Goal: Information Seeking & Learning: Compare options

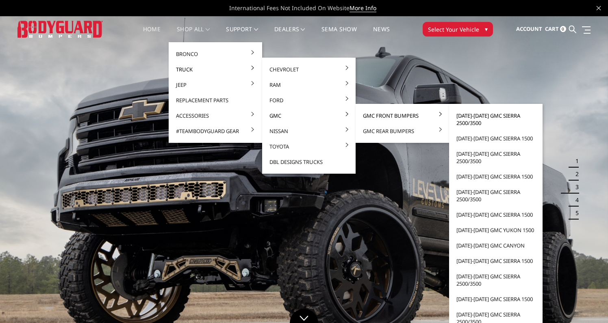
click at [470, 117] on link "[DATE]-[DATE] GMC Sierra 2500/3500" at bounding box center [495, 119] width 87 height 23
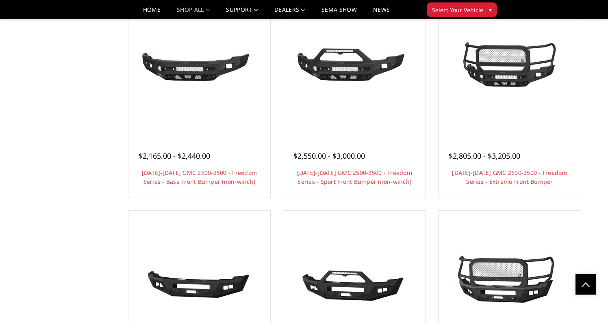
scroll to position [272, 0]
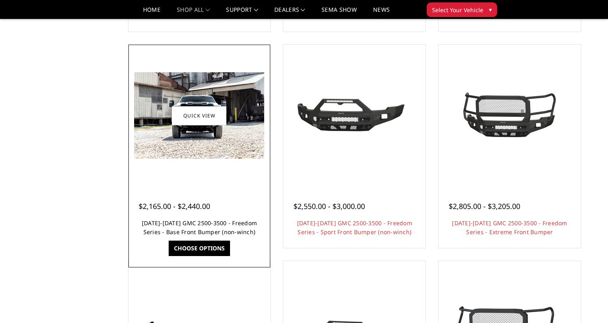
click at [177, 229] on link "2024-2025 GMC 2500-3500 - Freedom Series - Base Front Bumper (non-winch)" at bounding box center [199, 227] width 115 height 17
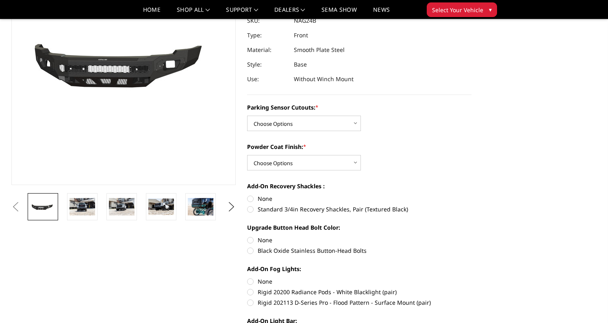
scroll to position [106, 0]
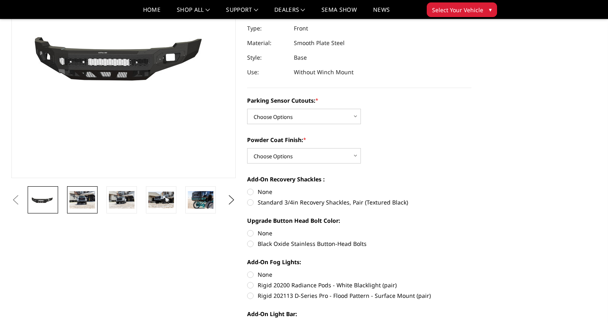
click at [70, 208] on link at bounding box center [82, 200] width 30 height 27
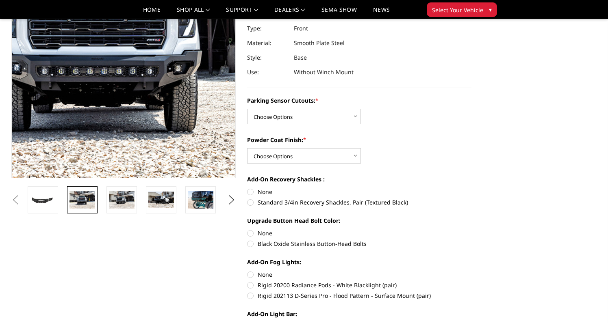
click at [138, 94] on img at bounding box center [105, 41] width 520 height 347
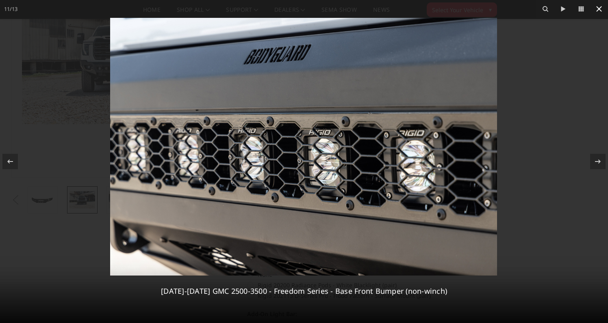
click at [601, 7] on icon at bounding box center [599, 9] width 6 height 6
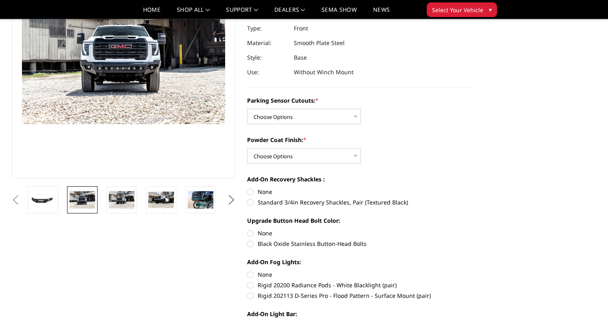
click at [233, 203] on button "Next" at bounding box center [232, 200] width 12 height 12
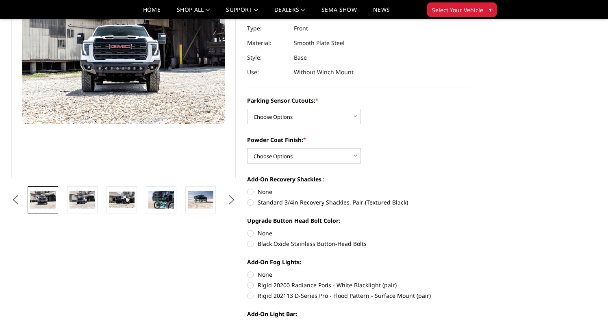
click at [233, 203] on button "Next" at bounding box center [232, 200] width 12 height 12
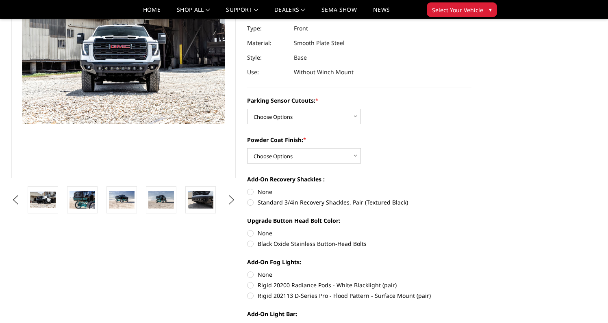
click at [233, 203] on button "Next" at bounding box center [232, 200] width 12 height 12
click at [206, 202] on img at bounding box center [201, 199] width 26 height 17
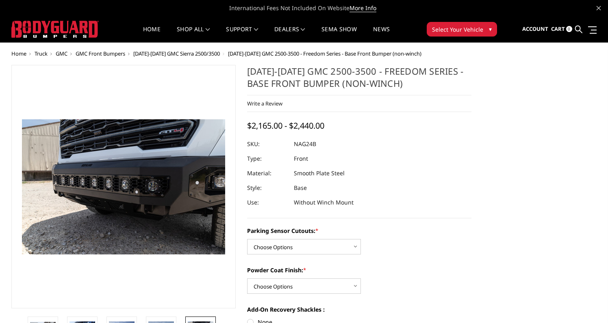
scroll to position [0, 0]
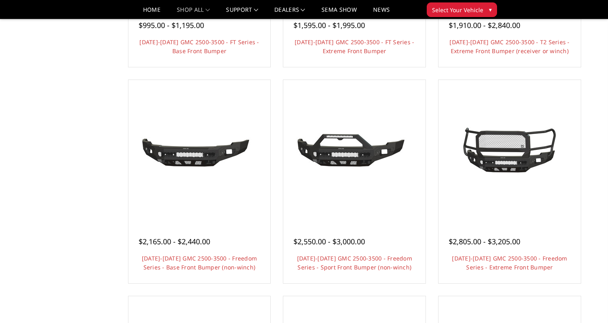
scroll to position [234, 0]
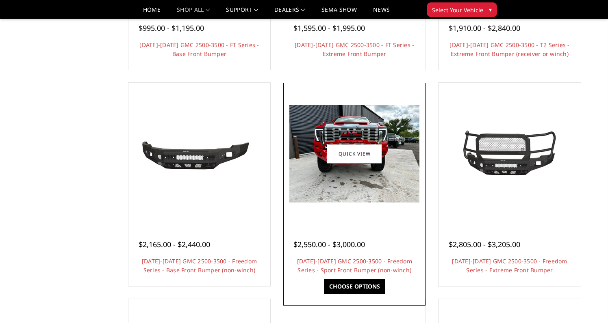
click at [355, 184] on img at bounding box center [354, 154] width 130 height 98
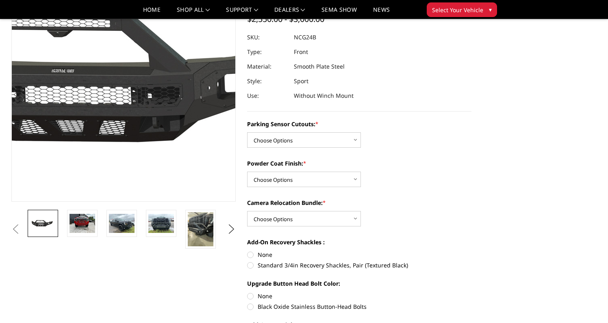
scroll to position [86, 0]
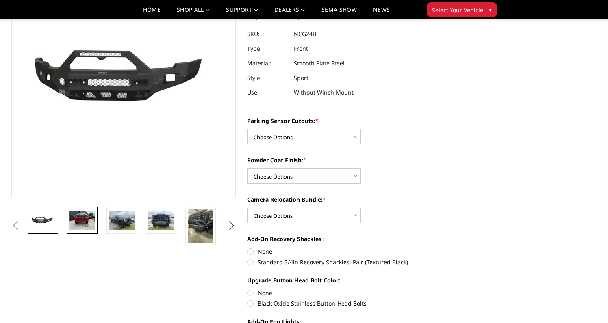
click at [83, 224] on img at bounding box center [82, 220] width 26 height 19
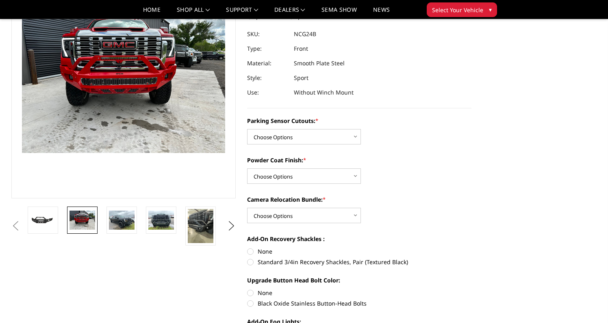
click at [123, 145] on img at bounding box center [272, 150] width 520 height 390
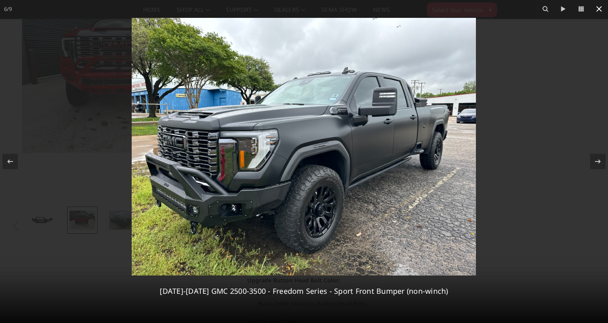
click at [602, 9] on icon at bounding box center [599, 9] width 10 height 10
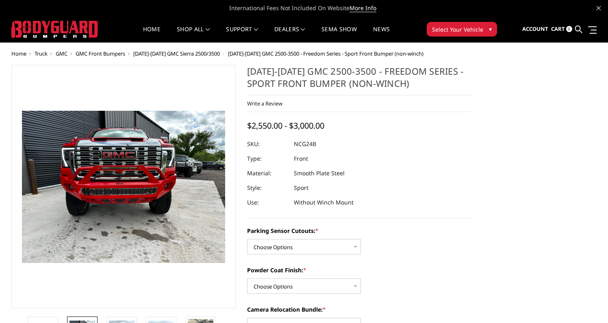
scroll to position [0, 0]
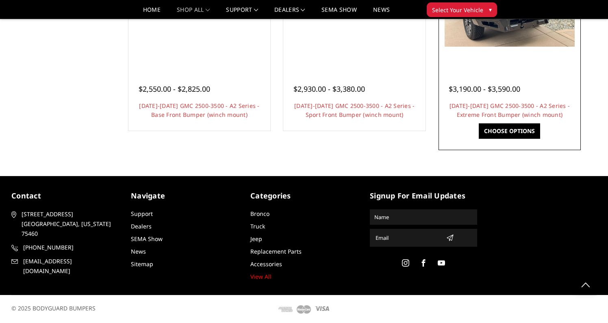
scroll to position [607, 0]
